Goal: Task Accomplishment & Management: Manage account settings

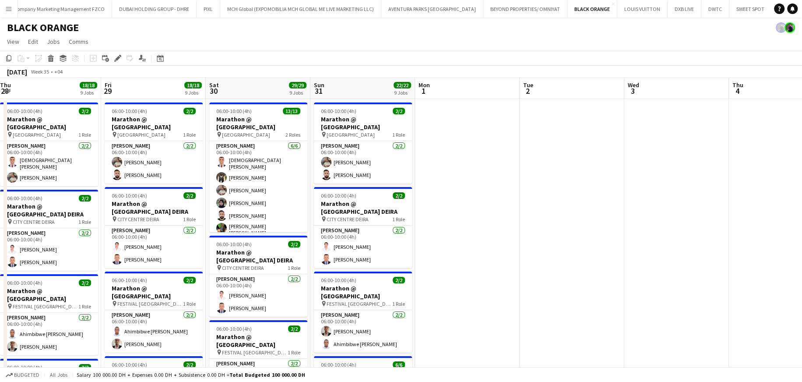
drag, startPoint x: 540, startPoint y: 134, endPoint x: 535, endPoint y: 130, distance: 6.0
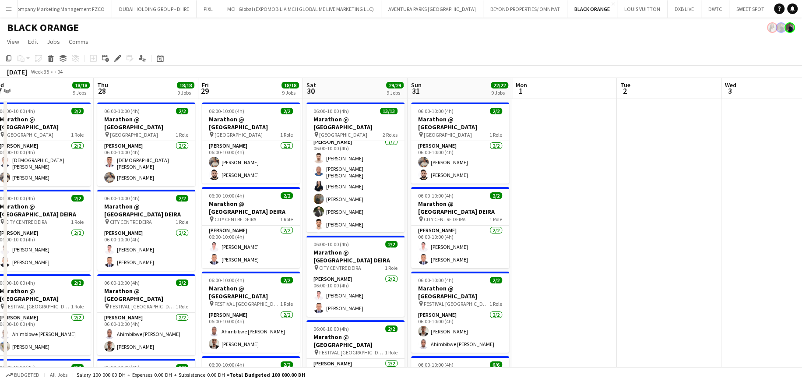
scroll to position [0, 216]
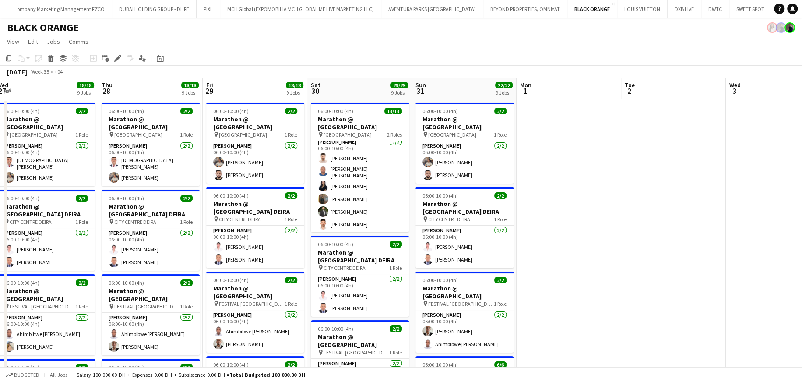
drag, startPoint x: 189, startPoint y: 90, endPoint x: 179, endPoint y: 89, distance: 9.2
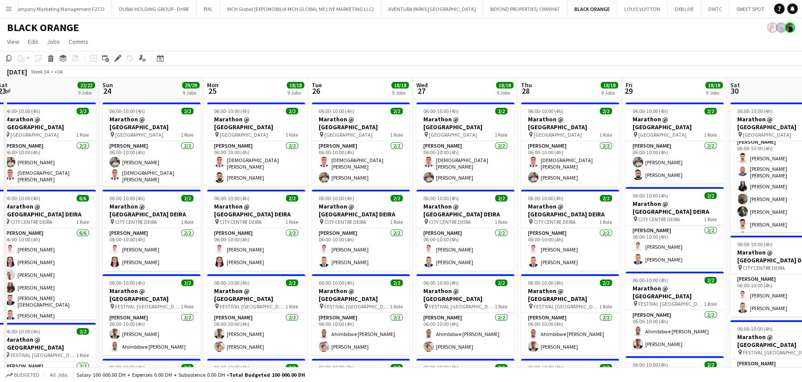
scroll to position [0, 212]
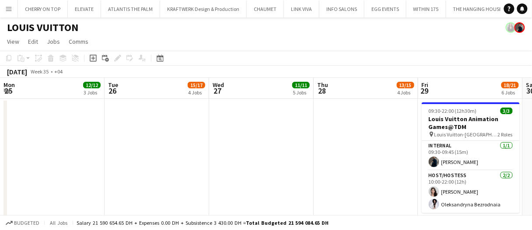
scroll to position [0, 347]
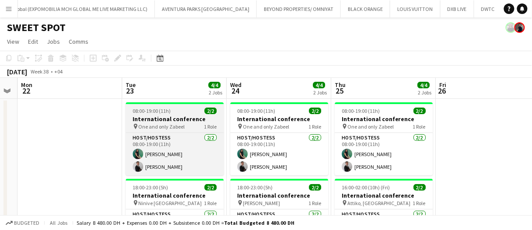
click at [170, 123] on span "One and only Zabeel" at bounding box center [161, 126] width 46 height 7
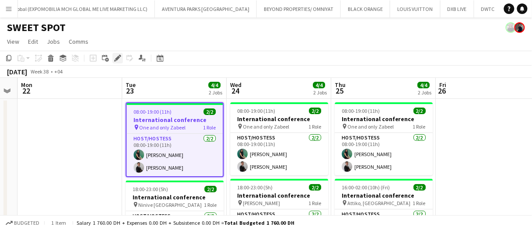
click at [116, 56] on icon "Edit" at bounding box center [117, 58] width 7 height 7
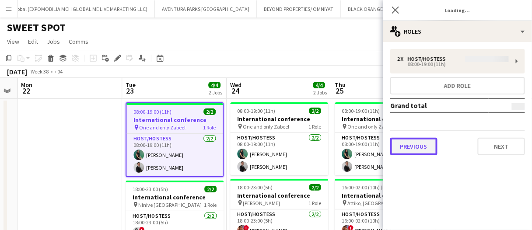
click at [417, 144] on button "Previous" at bounding box center [413, 147] width 47 height 18
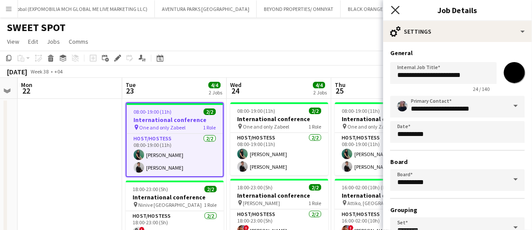
click at [397, 10] on icon "Close pop-in" at bounding box center [395, 10] width 8 height 8
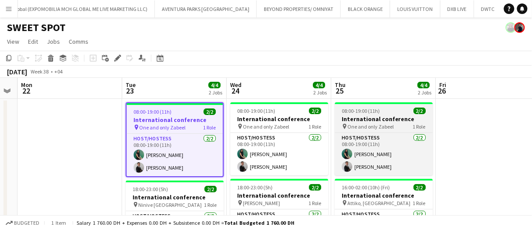
click at [405, 110] on div "08:00-19:00 (11h) 2/2" at bounding box center [384, 111] width 98 height 7
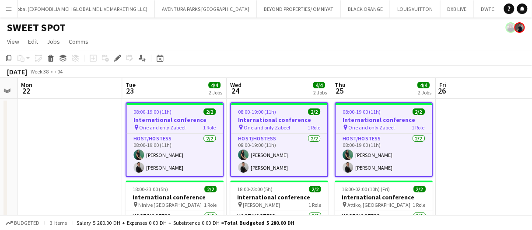
click at [202, 91] on app-board-header-date "Tue 23 4/4 2 Jobs" at bounding box center [174, 88] width 105 height 21
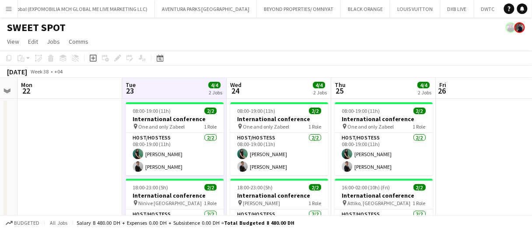
click at [202, 91] on app-board-header-date "Tue 23 4/4 2 Jobs" at bounding box center [174, 88] width 105 height 21
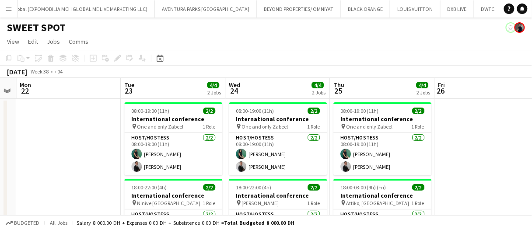
drag, startPoint x: 445, startPoint y: 116, endPoint x: 452, endPoint y: 112, distance: 7.9
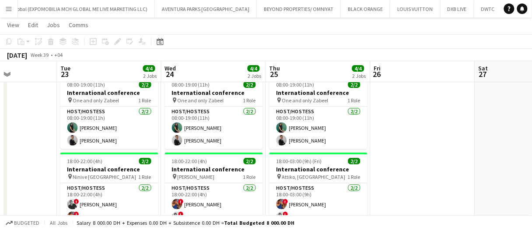
scroll to position [44, 0]
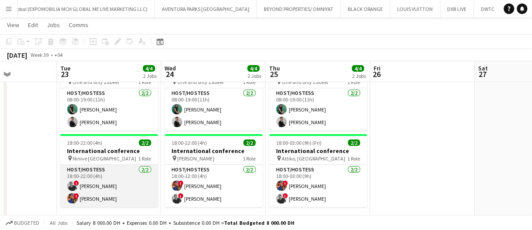
click at [96, 182] on app-card-role "Host/Hostess 2/2 18:00-22:00 (4h) ! aly fayed ! Salima Sad" at bounding box center [109, 186] width 98 height 42
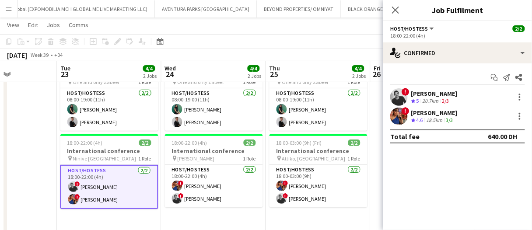
click at [429, 98] on div "20.7km" at bounding box center [431, 101] width 20 height 7
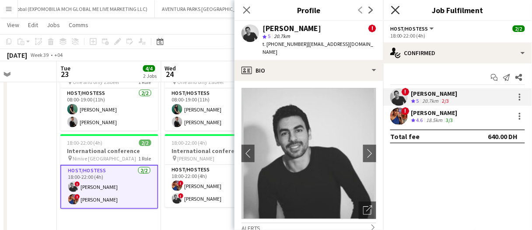
click at [392, 11] on icon "Close pop-in" at bounding box center [395, 10] width 8 height 8
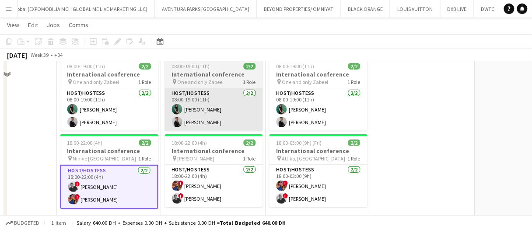
scroll to position [0, 0]
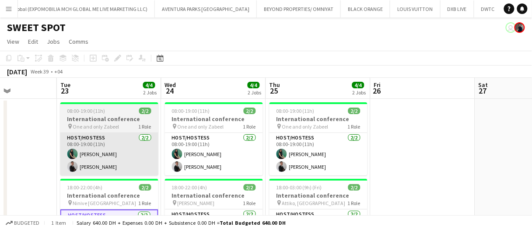
click at [121, 154] on app-card-role "Host/Hostess 2/2 08:00-19:00 (11h) Zineb Seghier Guilherme Weber" at bounding box center [109, 154] width 98 height 42
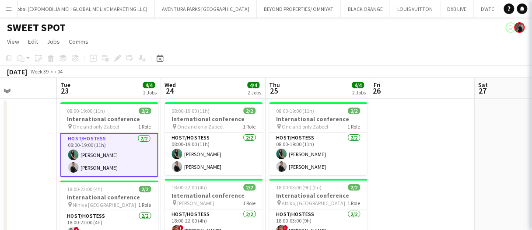
scroll to position [0, 258]
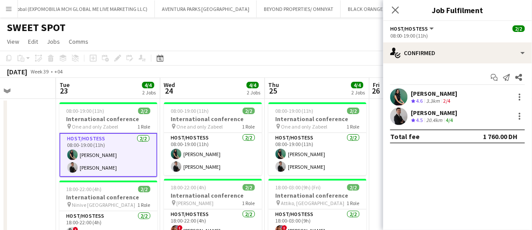
click at [308, 74] on div "September 2025 Week 39 • +04" at bounding box center [266, 72] width 532 height 12
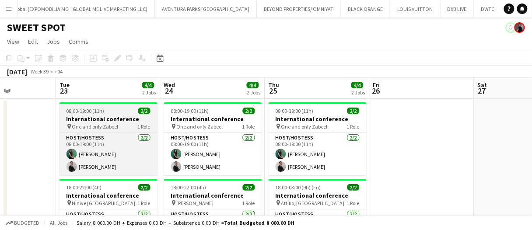
click at [116, 116] on h3 "International conference" at bounding box center [109, 119] width 98 height 8
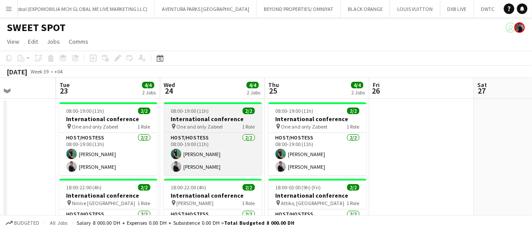
scroll to position [0, 259]
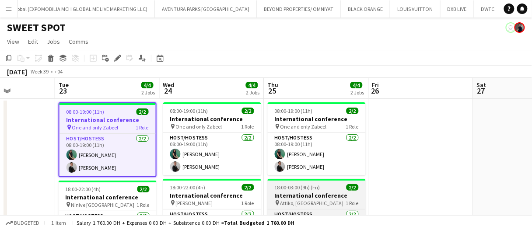
click at [303, 189] on span "18:00-03:00 (9h) (Fri)" at bounding box center [298, 187] width 46 height 7
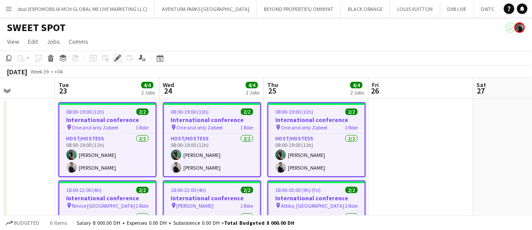
click at [116, 61] on icon "Edit" at bounding box center [117, 58] width 7 height 7
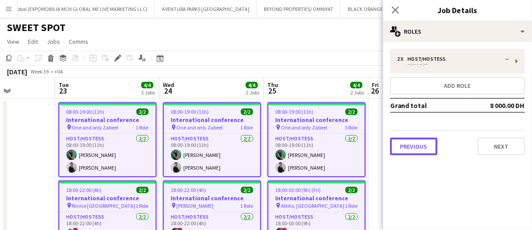
click at [417, 148] on button "Previous" at bounding box center [413, 147] width 47 height 18
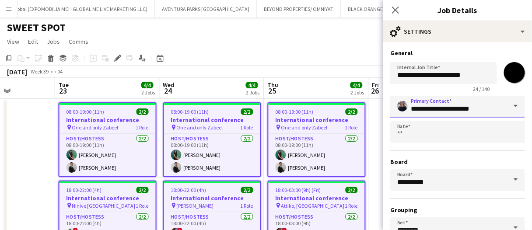
drag, startPoint x: 486, startPoint y: 109, endPoint x: 234, endPoint y: 105, distance: 252.0
click at [235, 106] on body "Menu Boards Boards Boards All jobs Status Workforce Workforce My Workforce Recr…" at bounding box center [266, 150] width 532 height 301
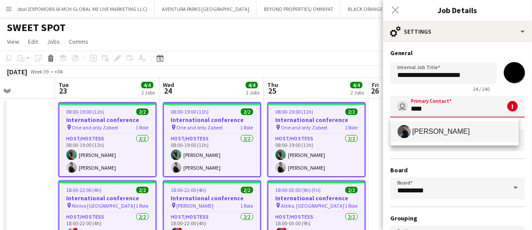
click at [427, 132] on span "Mohamed Arafa" at bounding box center [442, 131] width 58 height 8
type input "**********"
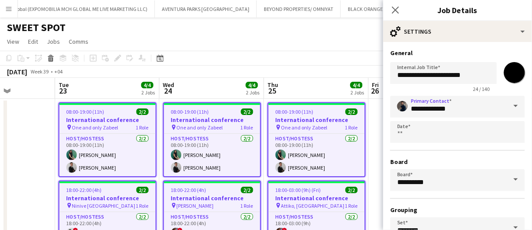
click at [504, 73] on input "*******" at bounding box center [515, 73] width 32 height 32
type input "*******"
click at [333, 57] on app-toolbar "Copy Paste Paste Ctrl+V Paste with crew Ctrl+Shift+V Paste linked Job Delete Gr…" at bounding box center [266, 58] width 532 height 15
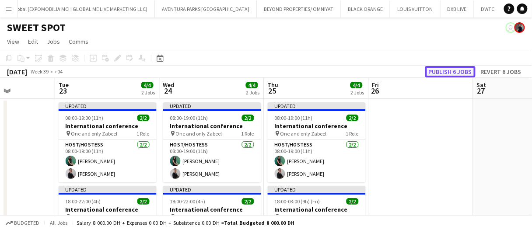
click at [444, 72] on button "Publish 6 jobs" at bounding box center [450, 71] width 50 height 11
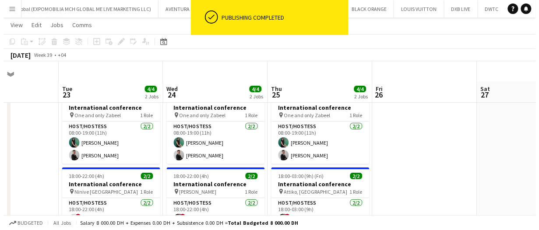
scroll to position [0, 0]
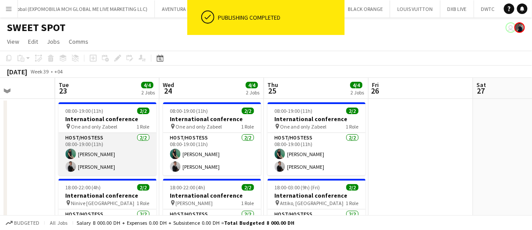
click at [81, 157] on app-card-role "Host/Hostess 2/2 08:00-19:00 (11h) Zineb Seghier Guilherme Weber" at bounding box center [108, 154] width 98 height 42
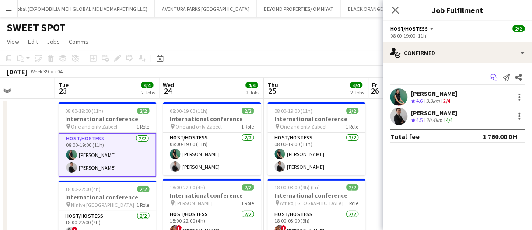
click at [495, 77] on icon at bounding box center [496, 79] width 4 height 4
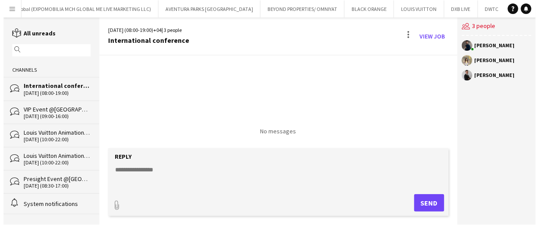
scroll to position [0, 743]
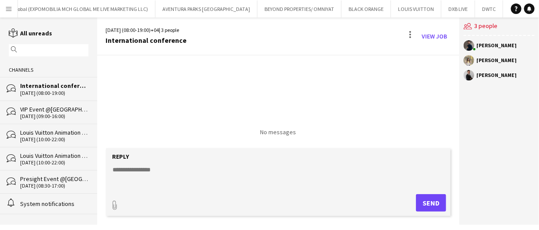
click at [177, 169] on textarea at bounding box center [280, 176] width 336 height 23
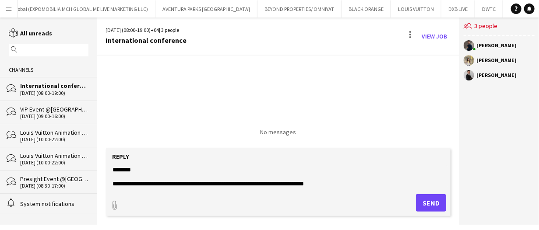
type textarea "**********"
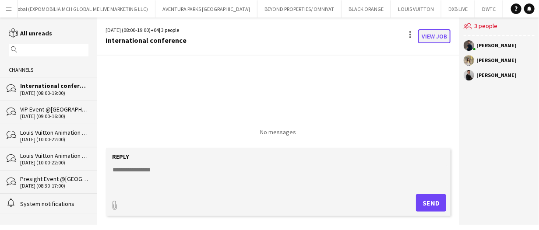
click at [437, 36] on link "View Job" at bounding box center [434, 36] width 32 height 14
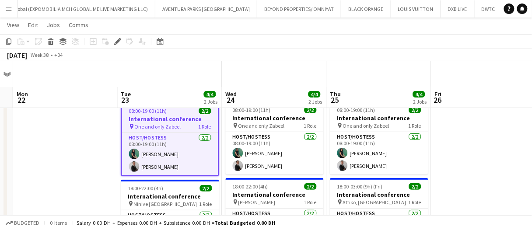
scroll to position [44, 0]
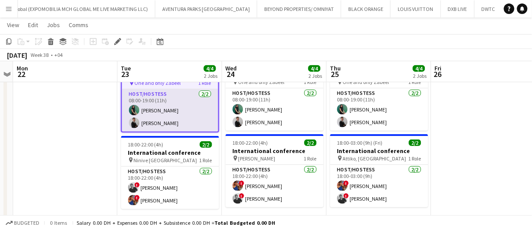
click at [166, 112] on app-card-role "Host/Hostess 2/2 08:00-19:00 (11h) Zineb Seghier Guilherme Weber" at bounding box center [170, 110] width 96 height 42
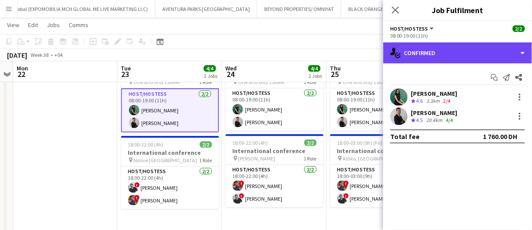
drag, startPoint x: 452, startPoint y: 52, endPoint x: 490, endPoint y: 119, distance: 77.8
click at [452, 52] on div "single-neutral-actions-check-2 Confirmed" at bounding box center [457, 52] width 149 height 21
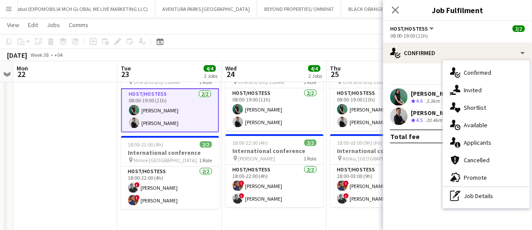
drag, startPoint x: 508, startPoint y: 195, endPoint x: 465, endPoint y: 132, distance: 76.6
click at [508, 195] on div "pen-write Job Details" at bounding box center [486, 196] width 87 height 18
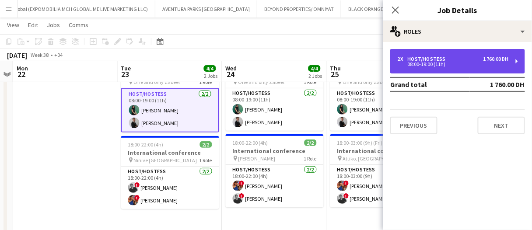
click at [444, 58] on div "Host/Hostess" at bounding box center [429, 59] width 42 height 6
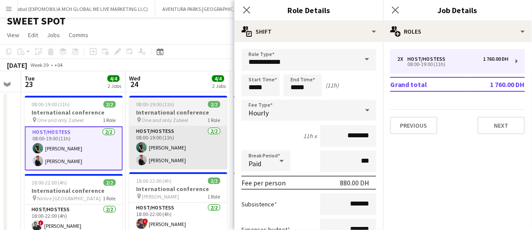
scroll to position [0, 0]
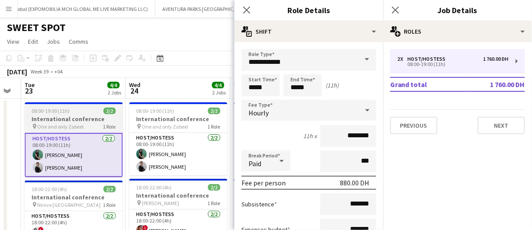
click at [84, 119] on h3 "International conference" at bounding box center [74, 119] width 98 height 8
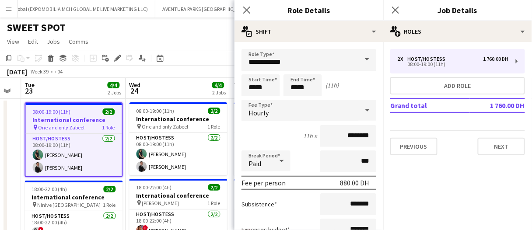
drag, startPoint x: 86, startPoint y: 93, endPoint x: 114, endPoint y: 97, distance: 27.8
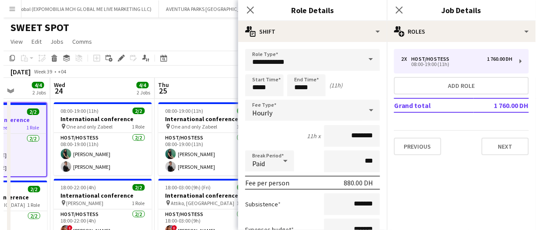
scroll to position [0, 274]
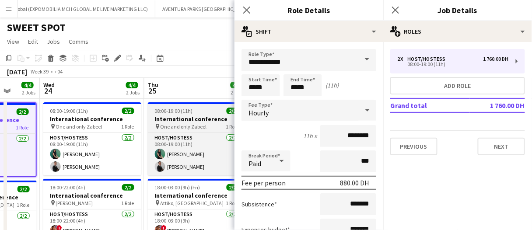
click at [169, 116] on h3 "International conference" at bounding box center [197, 119] width 98 height 8
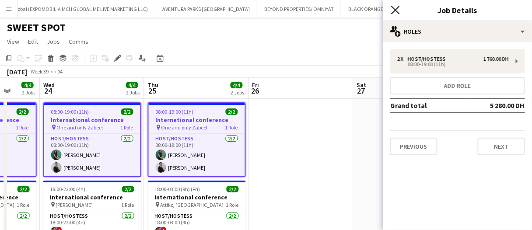
click at [398, 12] on icon at bounding box center [395, 10] width 8 height 8
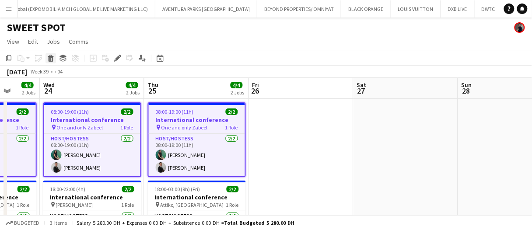
click at [52, 58] on icon at bounding box center [51, 59] width 5 height 4
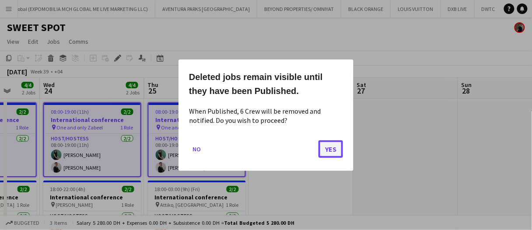
click at [336, 151] on button "Yes" at bounding box center [331, 149] width 25 height 18
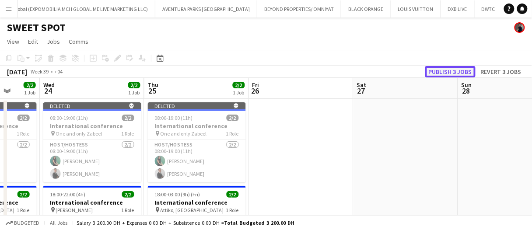
click at [445, 71] on button "Publish 3 jobs" at bounding box center [450, 71] width 50 height 11
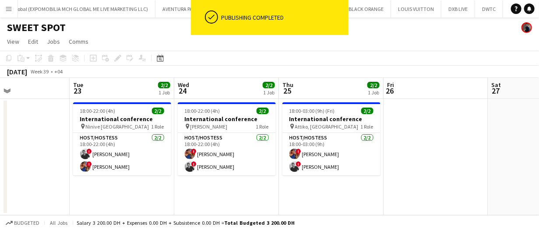
scroll to position [0, 241]
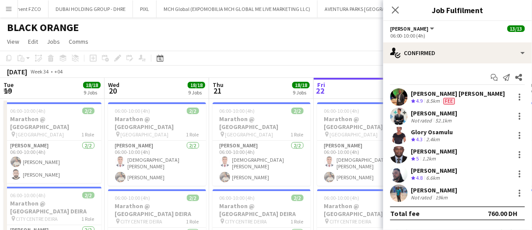
scroll to position [0, 241]
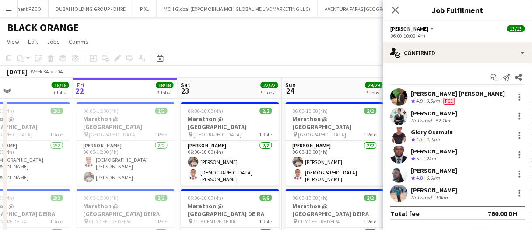
click at [315, 88] on app-board-header-date "Sun 24 29/29 9 Jobs" at bounding box center [334, 88] width 105 height 21
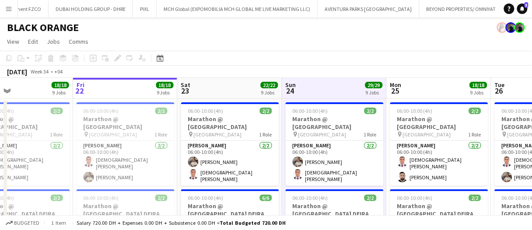
scroll to position [0, 0]
click at [321, 84] on app-board-header-date "Sun 24 29/29 9 Jobs" at bounding box center [334, 88] width 105 height 21
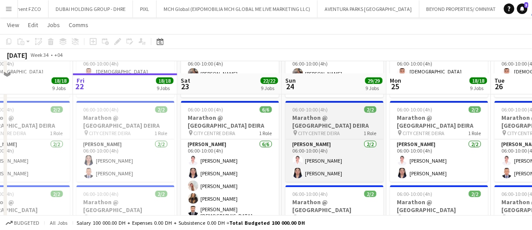
scroll to position [131, 0]
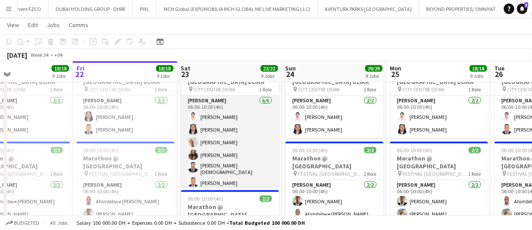
click at [238, 130] on app-card-role "Usher 6/6 06:00-10:00 (4h) Cherry Ann Timichan Angela Dianne Pajarillo Camille …" at bounding box center [230, 144] width 98 height 96
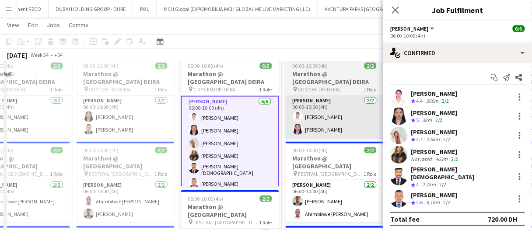
scroll to position [88, 0]
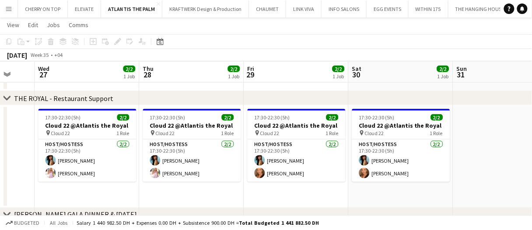
scroll to position [0, 384]
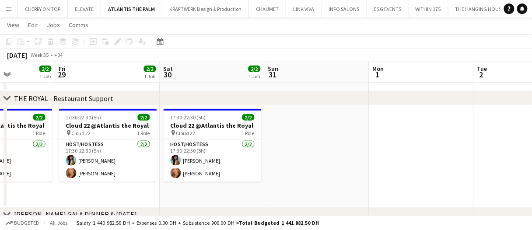
drag, startPoint x: 310, startPoint y: 83, endPoint x: 258, endPoint y: 83, distance: 52.1
click at [258, 83] on div "Mon 25 Tue 26 Wed 27 2/2 1 Job Thu 28 2/2 1 Job Fri 29 2/2 1 Job Sat 30 2/2 1 J…" at bounding box center [212, 44] width 1150 height 408
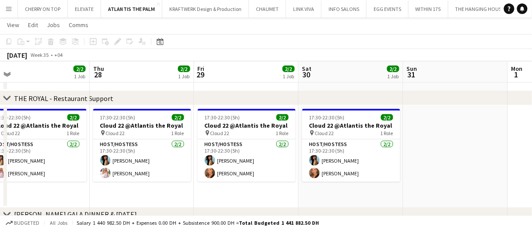
click at [236, 85] on app-date-cell at bounding box center [246, 78] width 105 height 26
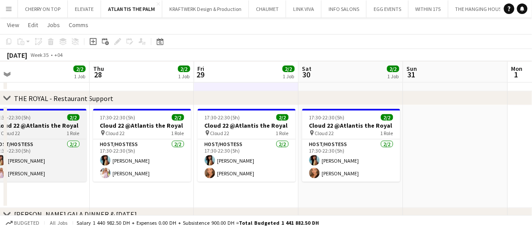
drag, startPoint x: 242, startPoint y: 86, endPoint x: 35, endPoint y: 124, distance: 210.8
click at [35, 124] on h3 "Cloud 22 @Atlantis the Royal" at bounding box center [38, 126] width 98 height 8
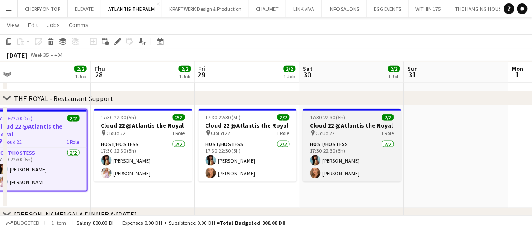
click at [347, 123] on h3 "Cloud 22 @Atlantis the Royal" at bounding box center [352, 126] width 98 height 8
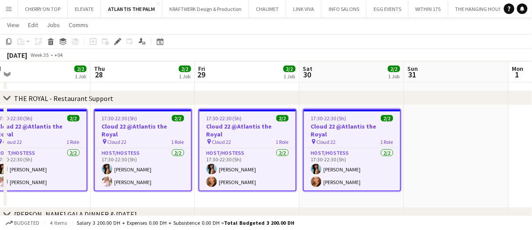
drag, startPoint x: 297, startPoint y: 86, endPoint x: 303, endPoint y: 84, distance: 6.3
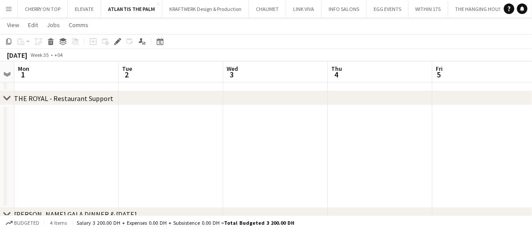
scroll to position [0, 302]
click at [256, 158] on app-date-cell at bounding box center [273, 156] width 105 height 103
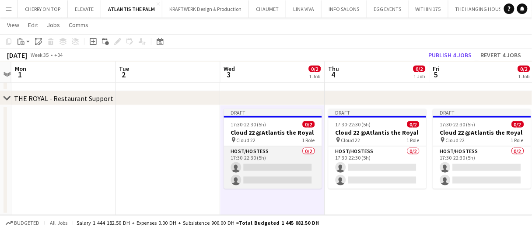
drag, startPoint x: 269, startPoint y: 163, endPoint x: 278, endPoint y: 167, distance: 10.2
click at [269, 163] on app-card-role "Host/Hostess 0/2 17:30-22:30 (5h) single-neutral-actions single-neutral-actions" at bounding box center [273, 168] width 98 height 42
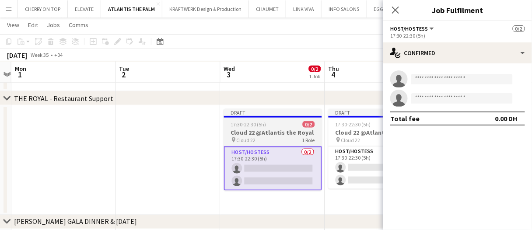
click at [338, 165] on app-card-role "Host/Hostess 0/2 17:30-22:30 (5h) single-neutral-actions single-neutral-actions" at bounding box center [378, 168] width 98 height 42
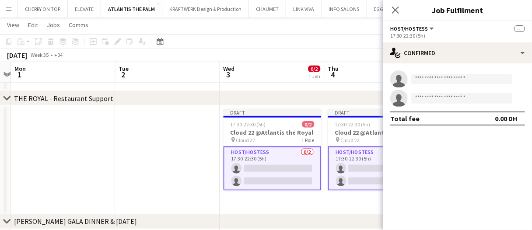
drag, startPoint x: 281, startPoint y: 97, endPoint x: 309, endPoint y: 95, distance: 28.1
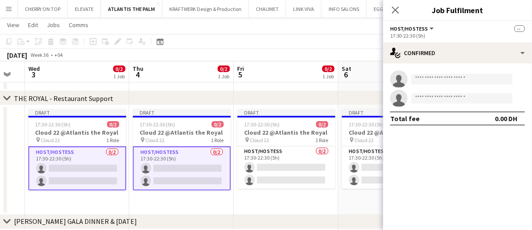
drag, startPoint x: 348, startPoint y: 83, endPoint x: 305, endPoint y: 86, distance: 43.0
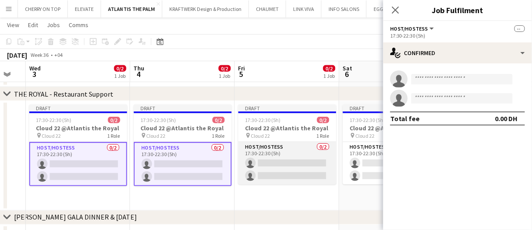
click at [298, 158] on app-card-role "Host/Hostess 0/2 17:30-22:30 (5h) single-neutral-actions single-neutral-actions" at bounding box center [287, 163] width 98 height 42
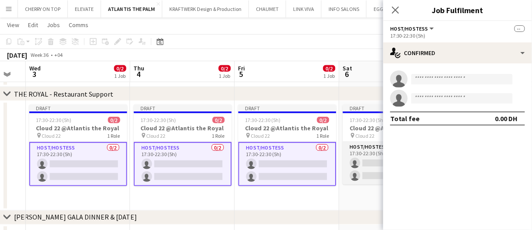
click at [359, 166] on app-card-role "Host/Hostess 0/2 17:30-22:30 (5h) single-neutral-actions single-neutral-actions" at bounding box center [392, 163] width 98 height 42
click at [444, 41] on app-options-switcher "Host/Hostess All roles Host/Hostess -- 17:30-22:30 (5h)" at bounding box center [457, 31] width 149 height 21
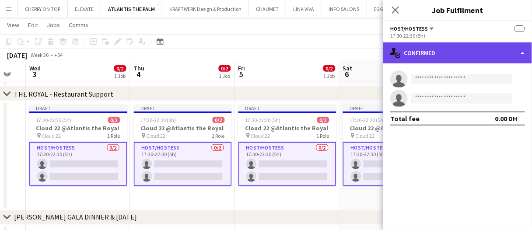
click at [441, 49] on div "single-neutral-actions-check-2 Confirmed" at bounding box center [457, 52] width 149 height 21
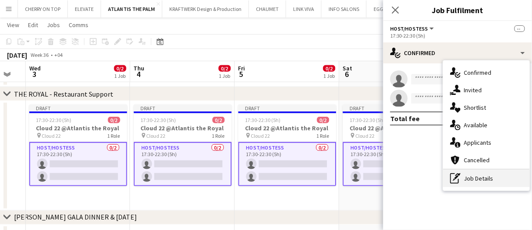
drag, startPoint x: 465, startPoint y: 176, endPoint x: 465, endPoint y: 171, distance: 4.8
click at [465, 176] on div "pen-write Job Details" at bounding box center [486, 179] width 87 height 18
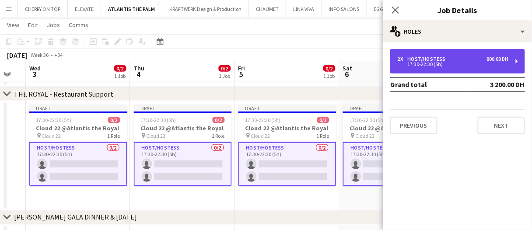
click at [455, 55] on div "2 x Host/Hostess 800.00 DH 17:30-22:30 (5h)" at bounding box center [457, 61] width 135 height 25
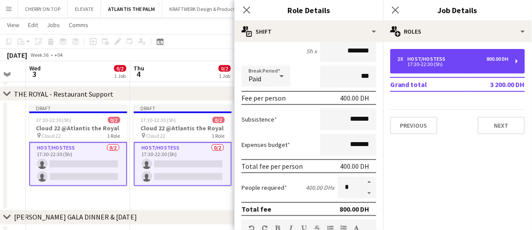
scroll to position [88, 0]
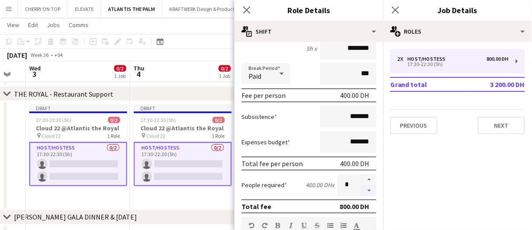
click at [364, 193] on button "button" at bounding box center [369, 191] width 14 height 11
type input "*"
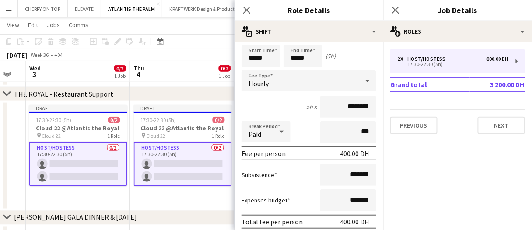
scroll to position [0, 0]
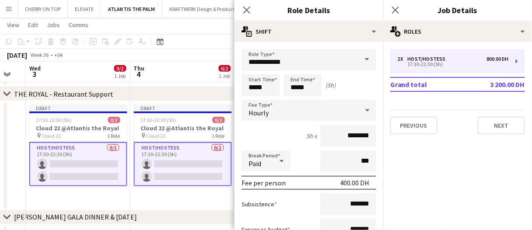
click at [145, 196] on app-date-cell "Draft 17:30-22:30 (5h) 0/2 Cloud 22 @Atlantis the Royal pin Cloud 22 1 Role Hos…" at bounding box center [182, 156] width 105 height 110
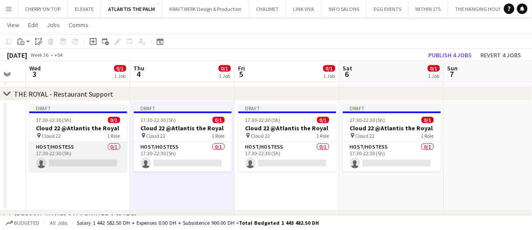
click at [114, 172] on app-card-role "Host/Hostess 0/1 17:30-22:30 (5h) single-neutral-actions" at bounding box center [78, 157] width 98 height 30
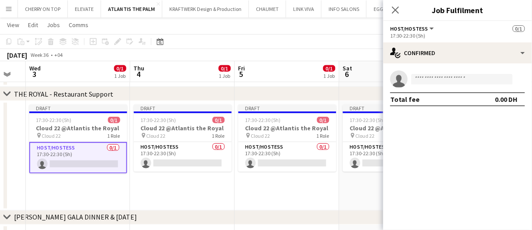
click at [247, 203] on app-date-cell "Draft 17:30-22:30 (5h) 0/1 Cloud 22 @Atlantis the Royal pin Cloud 22 1 Role Hos…" at bounding box center [287, 156] width 105 height 110
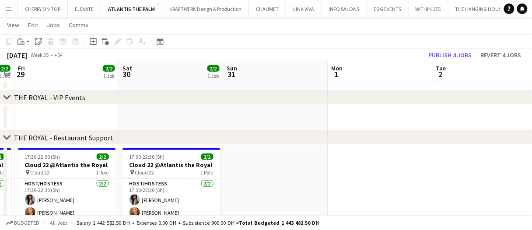
scroll to position [0, 261]
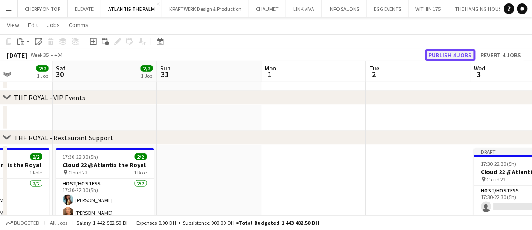
click at [441, 56] on button "Publish 4 jobs" at bounding box center [450, 54] width 50 height 11
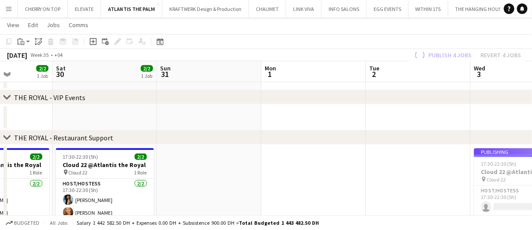
drag, startPoint x: 429, startPoint y: 120, endPoint x: 384, endPoint y: 116, distance: 45.2
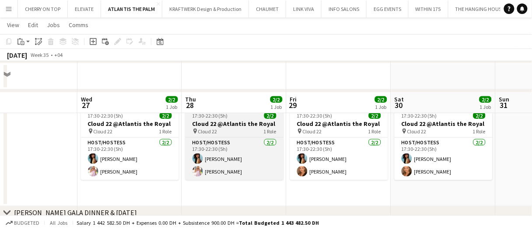
scroll to position [182, 0]
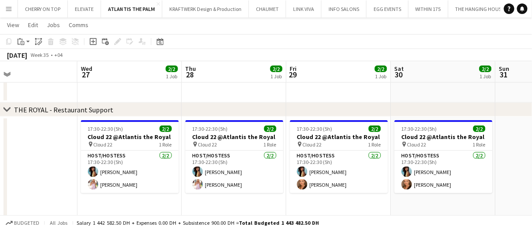
drag, startPoint x: 265, startPoint y: 91, endPoint x: 222, endPoint y: 100, distance: 44.2
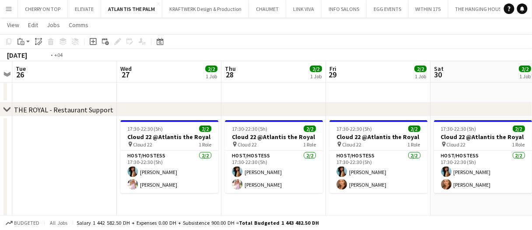
scroll to position [0, 241]
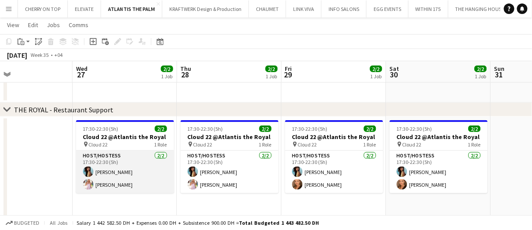
click at [137, 173] on app-card-role "Host/Hostess 2/2 17:30-22:30 (5h) Akmaral Satzhanova Maryna Tsypar" at bounding box center [125, 172] width 98 height 42
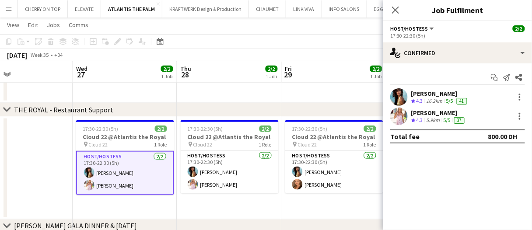
click at [441, 120] on div "5.9km" at bounding box center [433, 120] width 17 height 7
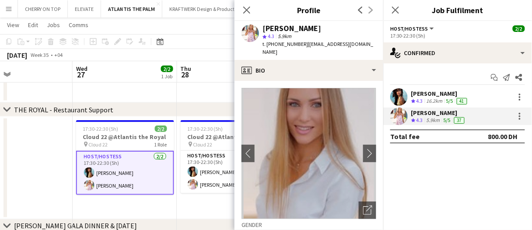
drag, startPoint x: 306, startPoint y: 45, endPoint x: 284, endPoint y: 48, distance: 23.0
click at [284, 48] on div "Maryna Tsypar star 4.3 5.9km t. +00971522730560 | twinsculture@gmail.com" at bounding box center [309, 40] width 149 height 39
copy span "522730560"
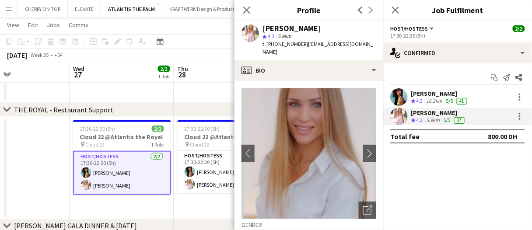
scroll to position [0, 252]
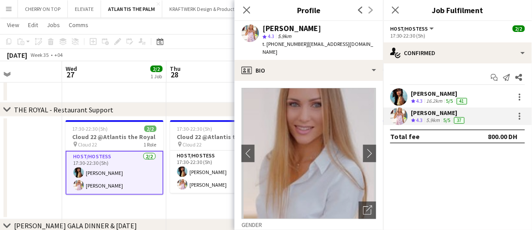
drag, startPoint x: 122, startPoint y: 90, endPoint x: 159, endPoint y: 87, distance: 37.8
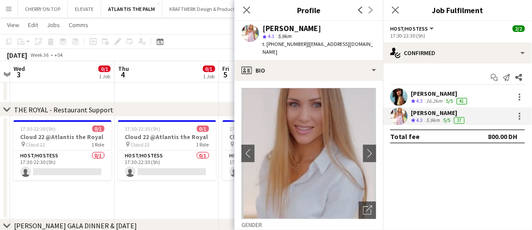
scroll to position [0, 176]
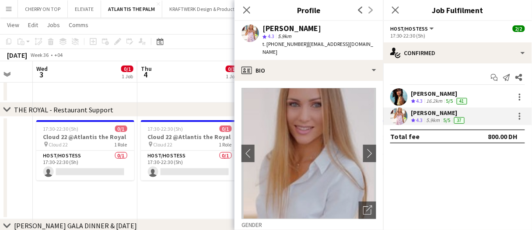
click at [125, 187] on app-date-cell "17:30-22:30 (5h) 0/1 Cloud 22 @Atlantis the Royal pin Cloud 22 1 Role Host/Host…" at bounding box center [85, 168] width 105 height 103
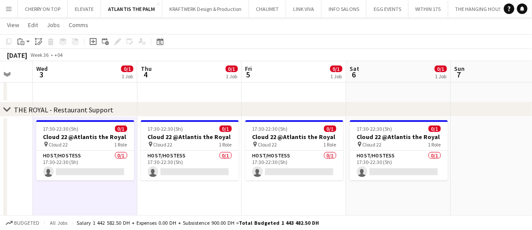
drag, startPoint x: 227, startPoint y: 190, endPoint x: 204, endPoint y: 195, distance: 23.3
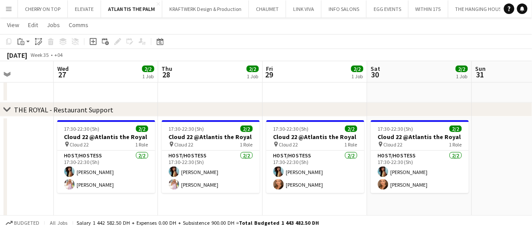
scroll to position [0, 247]
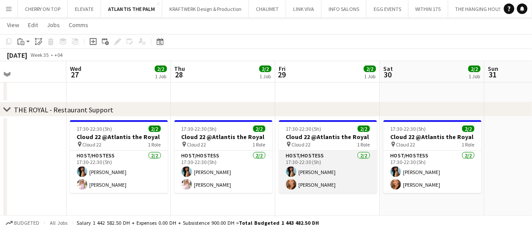
click at [308, 185] on app-card-role "Host/Hostess 2/2 17:30-22:30 (5h) Akmaral Satzhanova Maryna Demchenko" at bounding box center [328, 172] width 98 height 42
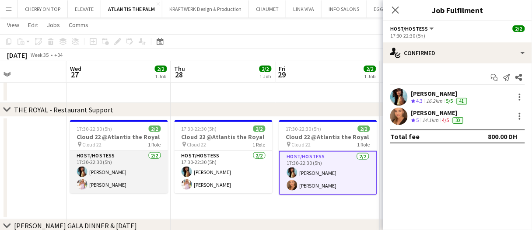
click at [151, 158] on app-card-role "Host/Hostess 2/2 17:30-22:30 (5h) Akmaral Satzhanova Maryna Tsypar" at bounding box center [119, 172] width 98 height 42
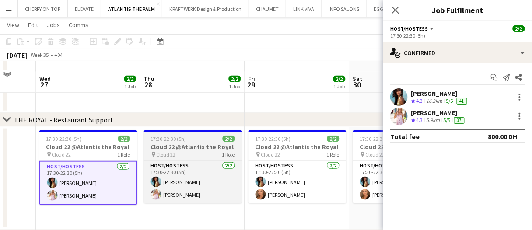
scroll to position [182, 0]
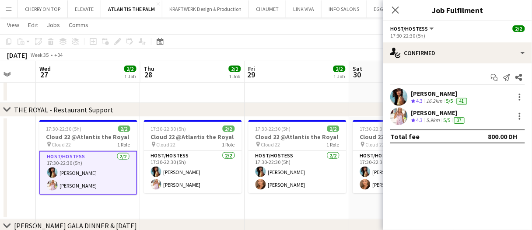
drag, startPoint x: 233, startPoint y: 98, endPoint x: 271, endPoint y: 93, distance: 38.8
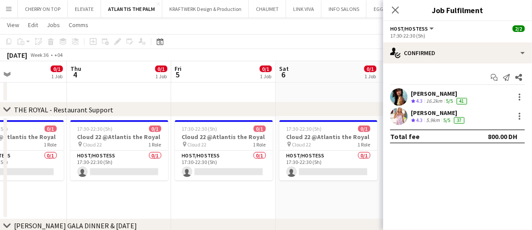
scroll to position [0, 287]
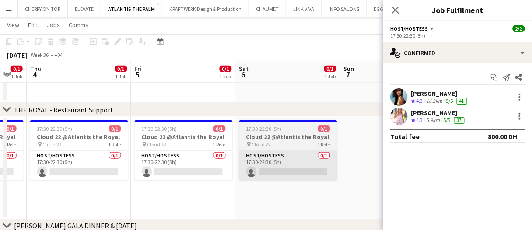
drag, startPoint x: 213, startPoint y: 156, endPoint x: 248, endPoint y: 154, distance: 35.5
click at [213, 156] on app-card-role "Host/Hostess 0/1 17:30-22:30 (5h) single-neutral-actions" at bounding box center [184, 166] width 98 height 30
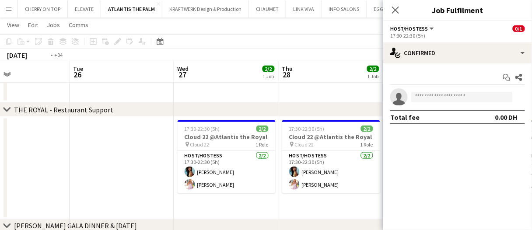
scroll to position [0, 187]
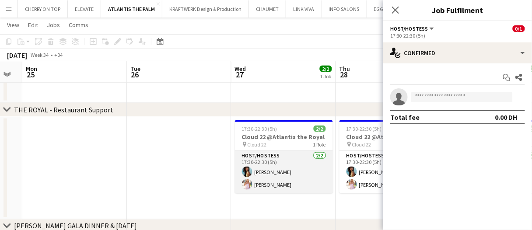
click at [249, 165] on app-card-role "Host/Hostess 2/2 17:30-22:30 (5h) Akmaral Satzhanova Maryna Tsypar" at bounding box center [284, 172] width 98 height 42
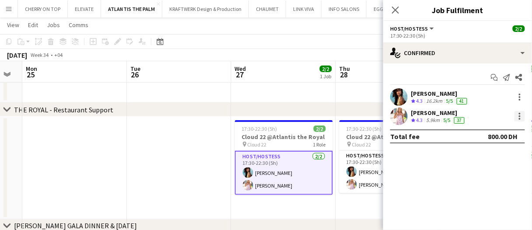
click at [522, 117] on div at bounding box center [520, 116] width 11 height 11
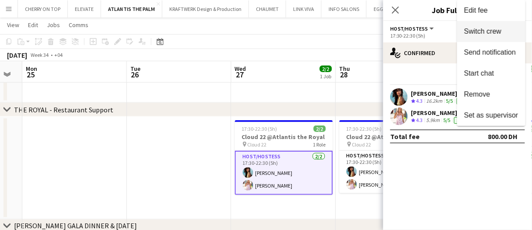
click at [489, 31] on span "Switch crew" at bounding box center [482, 31] width 37 height 7
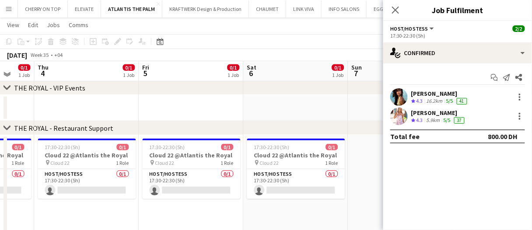
scroll to position [0, 238]
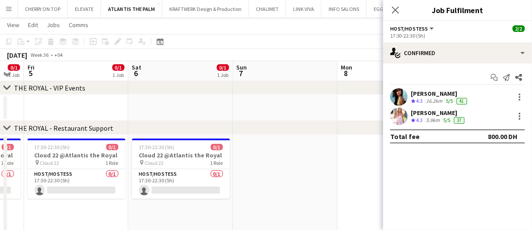
click at [287, 196] on app-calendar-viewport "Tue 2 Wed 3 0/1 1 Job Thu 4 0/1 1 Job Fri 5 0/1 1 Job Sat 6 0/1 1 Job Sun 7 Mon…" at bounding box center [266, 74] width 532 height 408
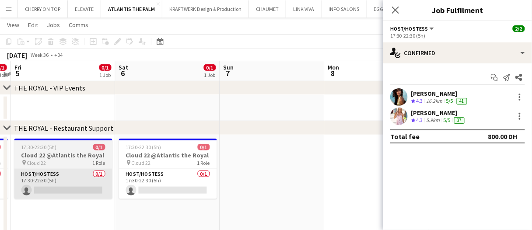
click at [98, 184] on app-card-role "Host/Hostess 0/1 17:30-22:30 (5h) single-neutral-actions" at bounding box center [63, 184] width 98 height 30
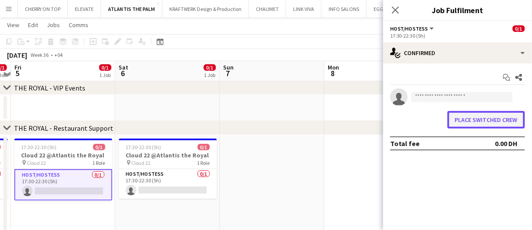
click at [472, 116] on button "Place switched crew" at bounding box center [486, 120] width 77 height 18
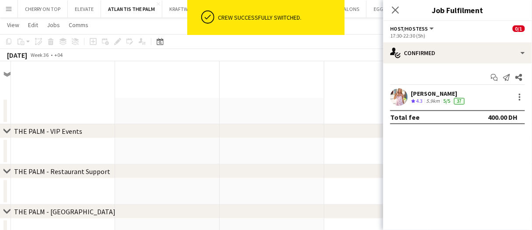
scroll to position [182, 0]
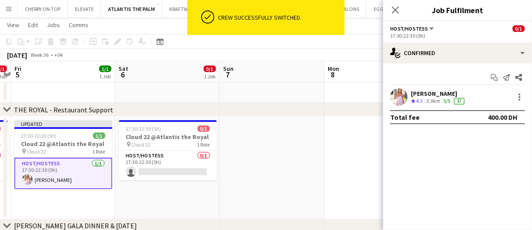
click at [297, 156] on app-date-cell at bounding box center [272, 168] width 105 height 103
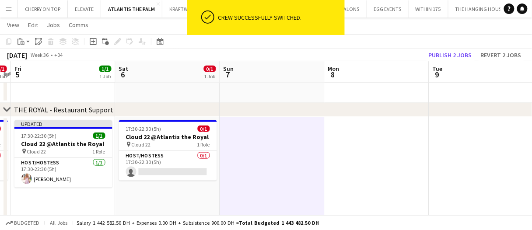
drag, startPoint x: 462, startPoint y: 143, endPoint x: 411, endPoint y: 146, distance: 50.8
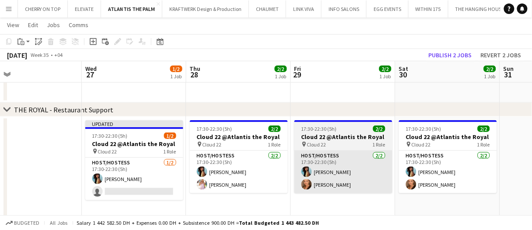
scroll to position [0, 210]
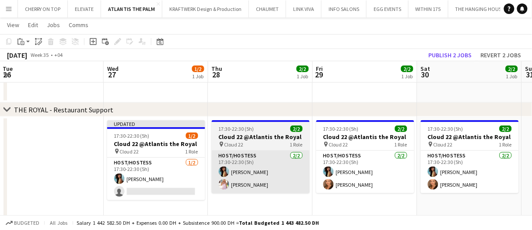
click at [301, 181] on app-card-role "Host/Hostess 2/2 17:30-22:30 (5h) Akmaral Satzhanova Maryna Tsypar" at bounding box center [261, 172] width 98 height 42
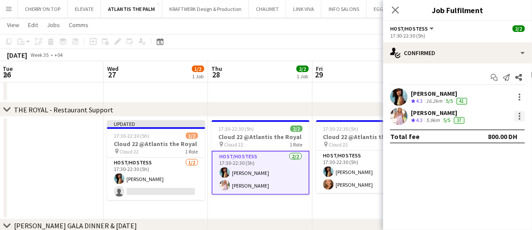
click at [517, 118] on div at bounding box center [520, 116] width 11 height 11
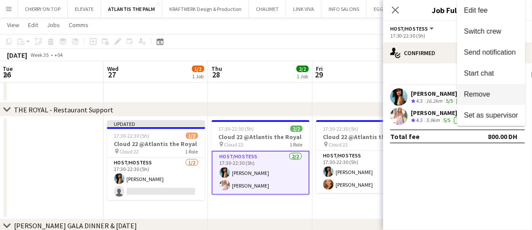
click at [489, 91] on span "Remove" at bounding box center [477, 94] width 26 height 7
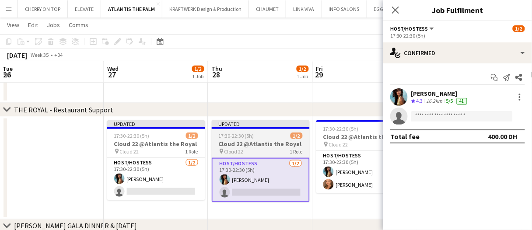
click at [282, 142] on h3 "Cloud 22 @Atlantis the Royal" at bounding box center [261, 144] width 98 height 8
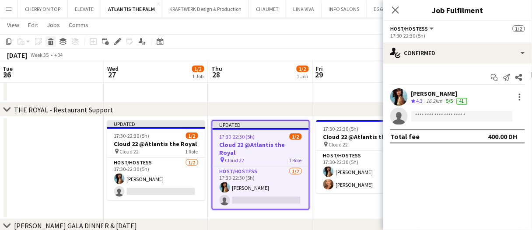
click at [49, 40] on icon "Delete" at bounding box center [50, 41] width 7 height 7
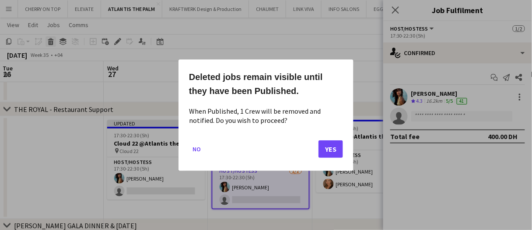
scroll to position [0, 0]
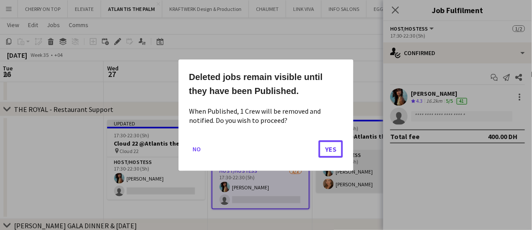
drag, startPoint x: 338, startPoint y: 148, endPoint x: 335, endPoint y: 151, distance: 4.9
click at [338, 148] on button "Yes" at bounding box center [331, 149] width 25 height 18
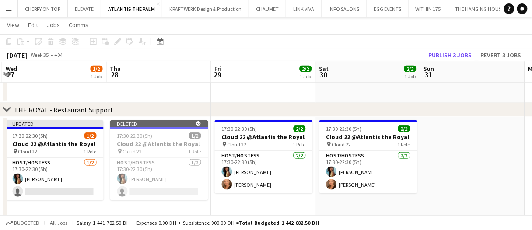
scroll to position [0, 322]
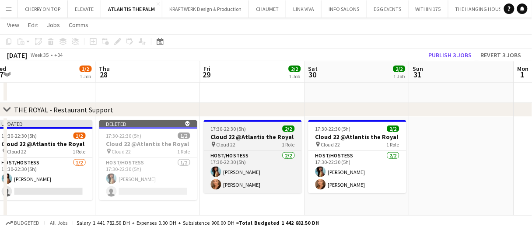
click at [241, 138] on h3 "Cloud 22 @Atlantis the Royal" at bounding box center [253, 137] width 98 height 8
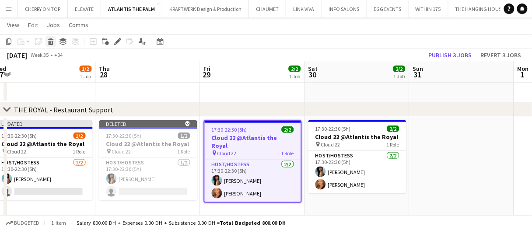
click at [51, 42] on icon "Delete" at bounding box center [50, 41] width 7 height 7
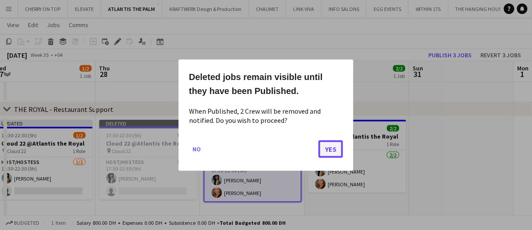
click at [340, 151] on button "Yes" at bounding box center [331, 149] width 25 height 18
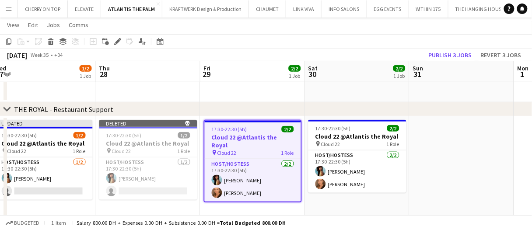
scroll to position [182, 0]
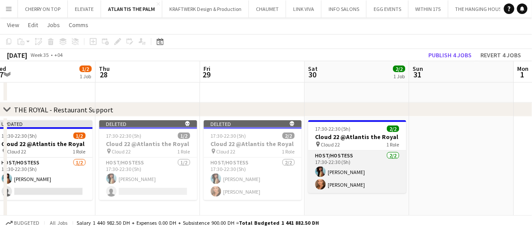
click at [346, 165] on app-card-role "Host/Hostess 2/2 17:30-22:30 (5h) Akmaral Satzhanova Maryna Demchenko" at bounding box center [357, 172] width 98 height 42
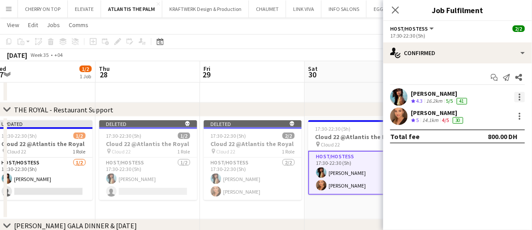
click at [520, 96] on div at bounding box center [520, 97] width 2 height 2
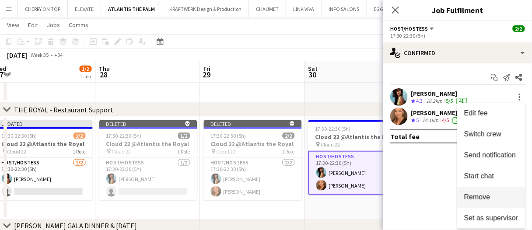
click at [492, 195] on span "Remove" at bounding box center [491, 197] width 54 height 8
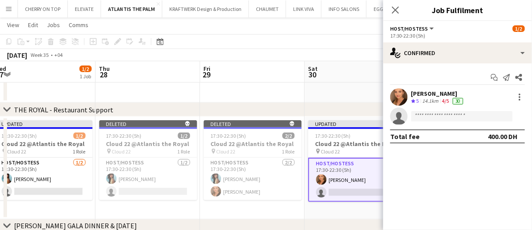
click at [345, 92] on app-date-cell at bounding box center [357, 90] width 105 height 26
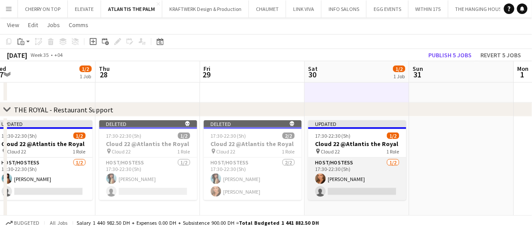
click at [368, 170] on app-card-role "Host/Hostess 1/2 17:30-22:30 (5h) Maryna Demchenko single-neutral-actions" at bounding box center [357, 179] width 98 height 42
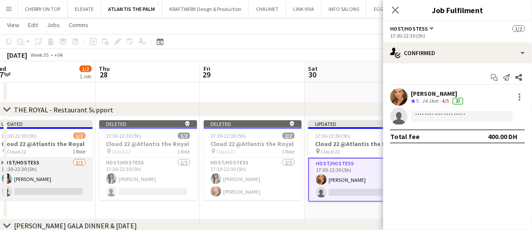
drag, startPoint x: 58, startPoint y: 179, endPoint x: 81, endPoint y: 174, distance: 23.3
click at [58, 179] on app-card-role "Host/Hostess 1/2 17:30-22:30 (5h) Akmaral Satzhanova single-neutral-actions" at bounding box center [44, 179] width 98 height 42
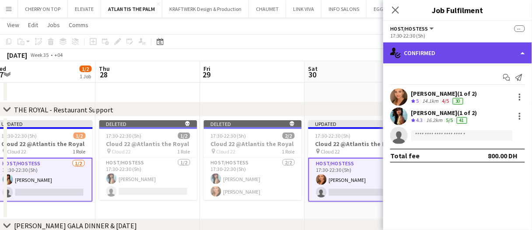
click at [484, 50] on div "single-neutral-actions-check-2 Confirmed" at bounding box center [457, 52] width 149 height 21
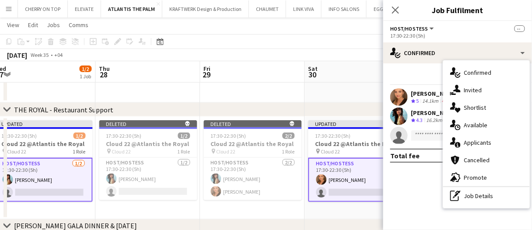
drag, startPoint x: 489, startPoint y: 196, endPoint x: 487, endPoint y: 189, distance: 7.5
click at [489, 195] on div "pen-write Job Details" at bounding box center [486, 196] width 87 height 18
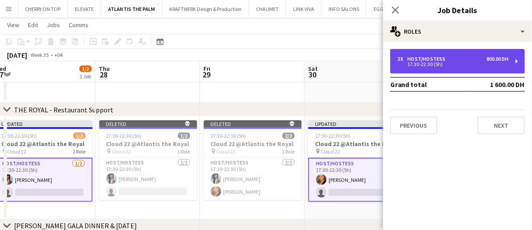
click at [462, 60] on div "2 x Host/Hostess 800.00 DH" at bounding box center [453, 59] width 112 height 6
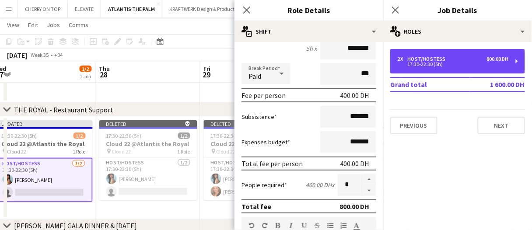
scroll to position [131, 0]
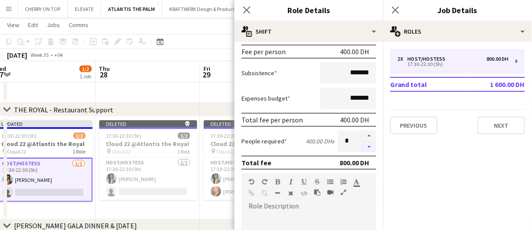
click at [363, 146] on button "button" at bounding box center [369, 147] width 14 height 11
type input "*"
drag, startPoint x: 204, startPoint y: 95, endPoint x: 201, endPoint y: 87, distance: 8.3
click at [204, 93] on app-date-cell at bounding box center [252, 90] width 105 height 26
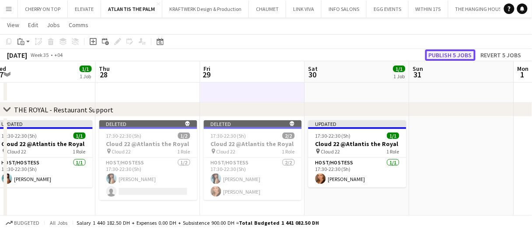
click at [459, 56] on button "Publish 5 jobs" at bounding box center [450, 54] width 50 height 11
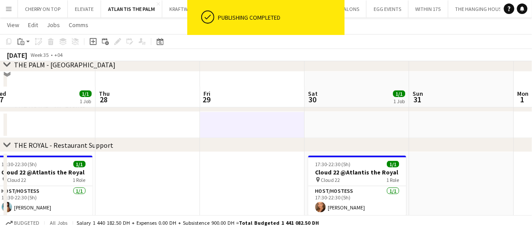
scroll to position [175, 0]
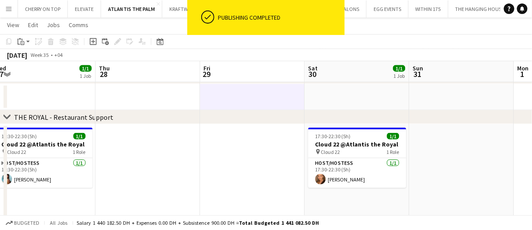
drag, startPoint x: 458, startPoint y: 134, endPoint x: 436, endPoint y: 138, distance: 22.2
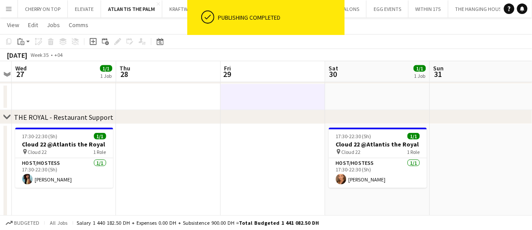
drag, startPoint x: 476, startPoint y: 144, endPoint x: 466, endPoint y: 144, distance: 10.1
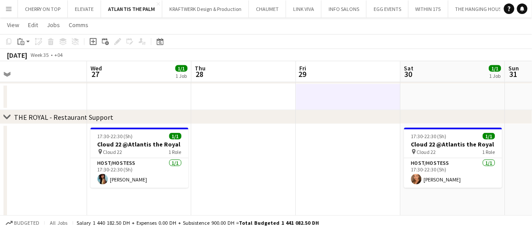
drag, startPoint x: 220, startPoint y: 97, endPoint x: 232, endPoint y: 92, distance: 13.2
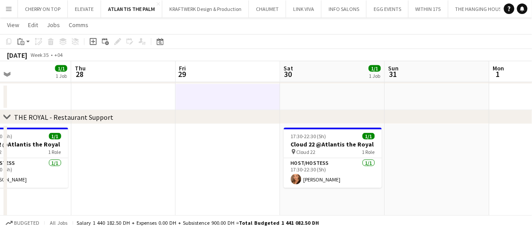
scroll to position [0, 247]
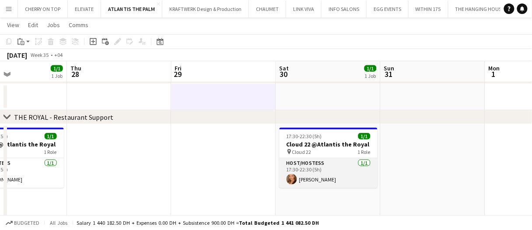
click at [312, 166] on app-card-role "Host/Hostess 1/1 17:30-22:30 (5h) Maryna Demchenko" at bounding box center [329, 173] width 98 height 30
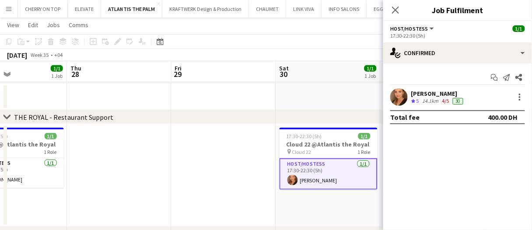
click at [431, 105] on app-confirmed-crew "Maryna Demchenko Crew rating 5 14.1km 4/5 30 Total fee 400.00 DH" at bounding box center [457, 106] width 149 height 36
drag, startPoint x: 432, startPoint y: 105, endPoint x: 322, endPoint y: 57, distance: 119.3
click at [432, 105] on div "Maryna Demchenko Crew rating 5 14.1km 4/5 30" at bounding box center [457, 97] width 149 height 18
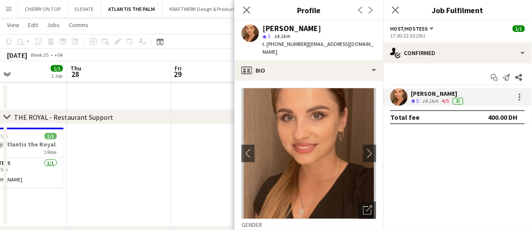
drag, startPoint x: 77, startPoint y: 182, endPoint x: 133, endPoint y: 170, distance: 57.2
click at [77, 182] on app-date-cell at bounding box center [119, 175] width 105 height 103
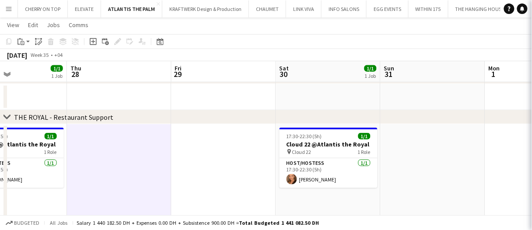
drag, startPoint x: 139, startPoint y: 167, endPoint x: 109, endPoint y: 164, distance: 30.4
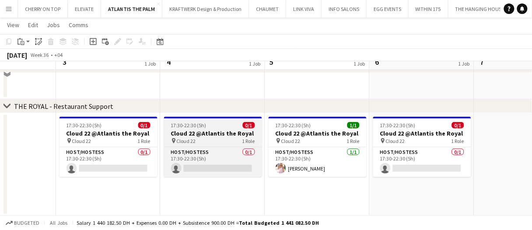
scroll to position [173, 0]
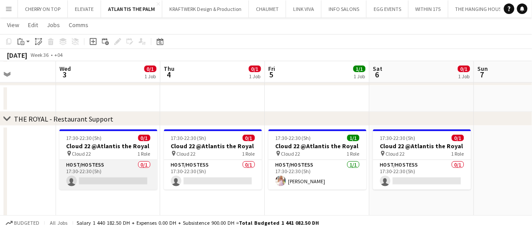
click at [85, 177] on app-card-role "Host/Hostess 0/1 17:30-22:30 (5h) single-neutral-actions" at bounding box center [109, 175] width 98 height 30
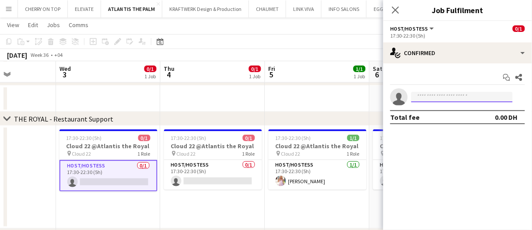
click at [459, 98] on input at bounding box center [462, 97] width 102 height 11
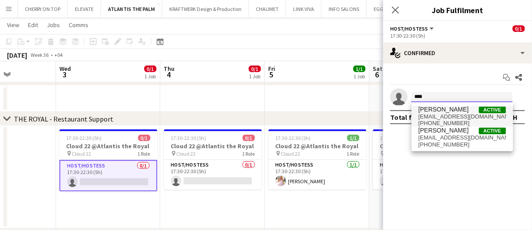
type input "****"
click at [455, 112] on span "Maryna Demchenko" at bounding box center [444, 109] width 50 height 7
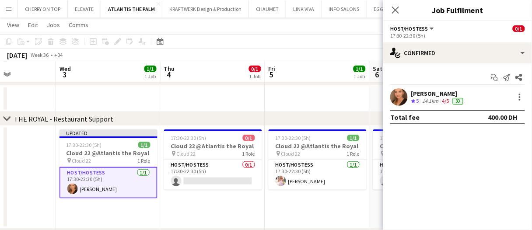
click at [361, 92] on app-date-cell at bounding box center [317, 99] width 105 height 26
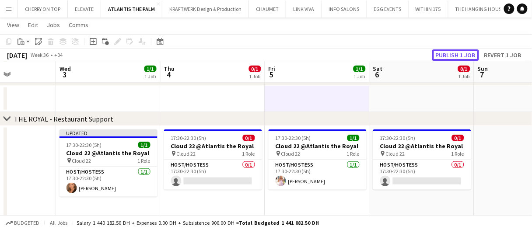
click at [452, 52] on button "Publish 1 job" at bounding box center [455, 54] width 47 height 11
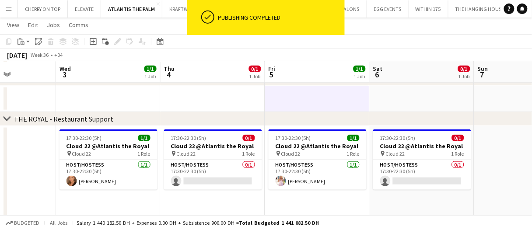
drag, startPoint x: 369, startPoint y: 105, endPoint x: 316, endPoint y: 109, distance: 53.5
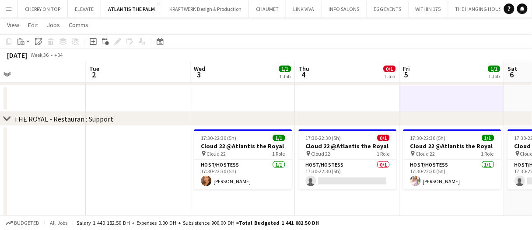
scroll to position [0, 403]
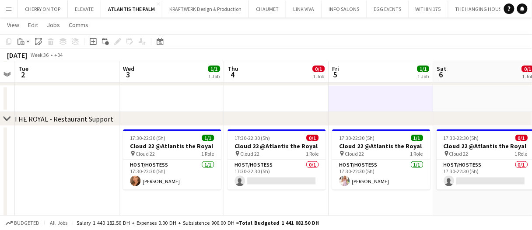
drag, startPoint x: 300, startPoint y: 102, endPoint x: 325, endPoint y: 95, distance: 26.2
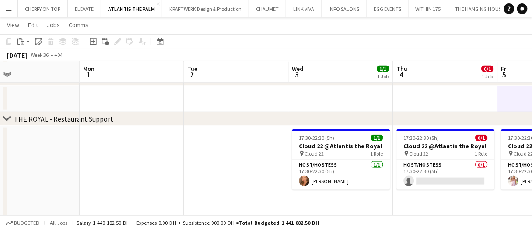
scroll to position [0, 252]
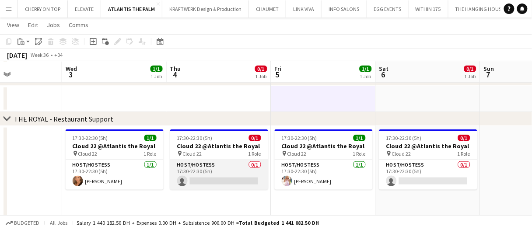
drag, startPoint x: 241, startPoint y: 162, endPoint x: 466, endPoint y: 169, distance: 225.4
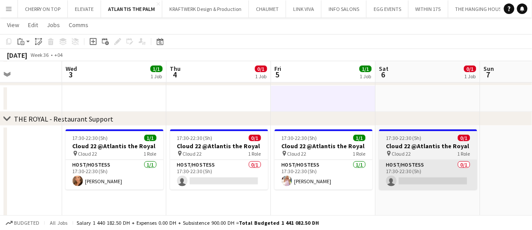
click at [241, 162] on app-card-role "Host/Hostess 0/1 17:30-22:30 (5h) single-neutral-actions" at bounding box center [219, 175] width 98 height 30
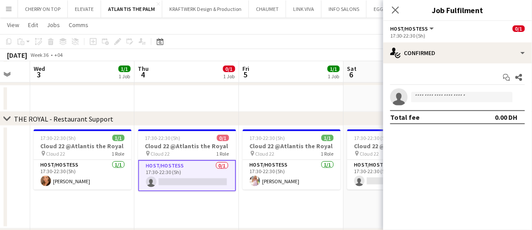
scroll to position [0, 302]
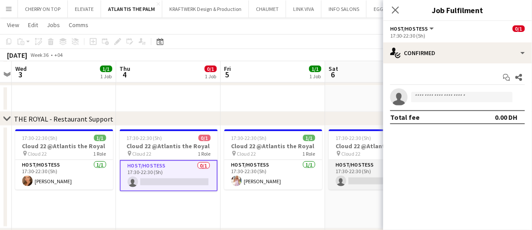
drag, startPoint x: 361, startPoint y: 166, endPoint x: 364, endPoint y: 162, distance: 5.0
click at [361, 166] on app-card-role "Host/Hostess 0/1 17:30-22:30 (5h) single-neutral-actions" at bounding box center [378, 175] width 98 height 30
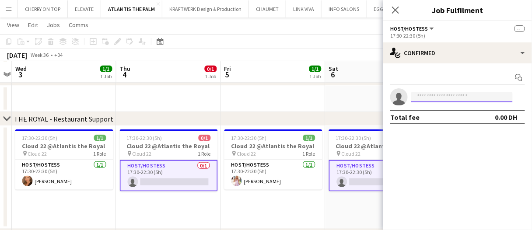
click at [445, 98] on input at bounding box center [462, 97] width 102 height 11
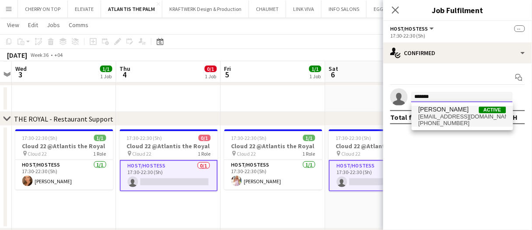
type input "*******"
click at [427, 115] on span "akmaral.satzhanova@mail.ru" at bounding box center [463, 116] width 88 height 7
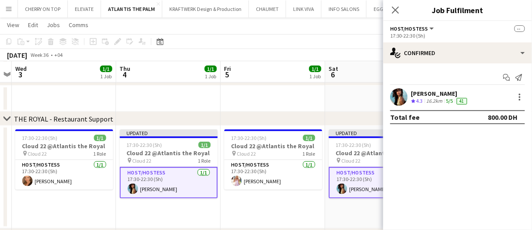
click at [356, 94] on app-date-cell at bounding box center [378, 99] width 105 height 26
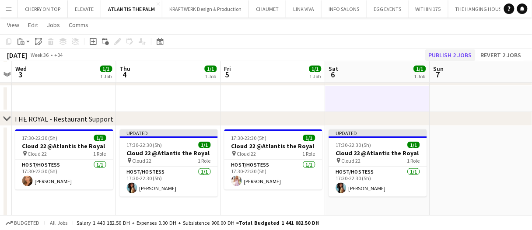
drag, startPoint x: 438, startPoint y: 65, endPoint x: 445, endPoint y: 56, distance: 11.0
click at [438, 65] on span "Sun" at bounding box center [439, 69] width 11 height 8
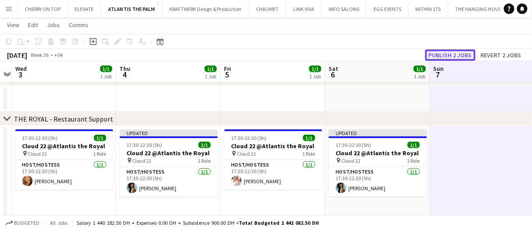
click at [447, 52] on button "Publish 2 jobs" at bounding box center [450, 54] width 50 height 11
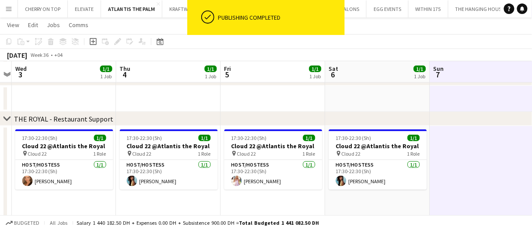
drag, startPoint x: 400, startPoint y: 94, endPoint x: 340, endPoint y: 102, distance: 61.0
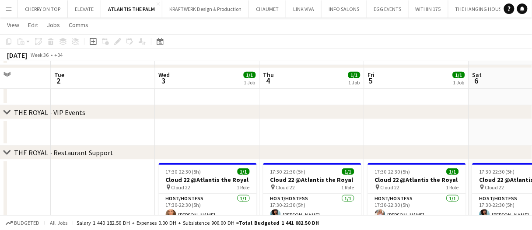
scroll to position [130, 0]
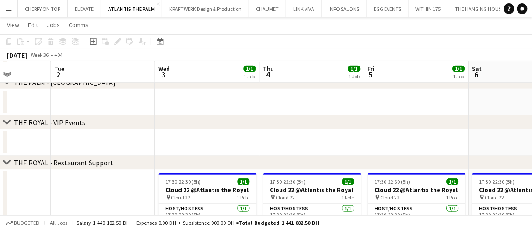
drag, startPoint x: 368, startPoint y: 141, endPoint x: 321, endPoint y: 146, distance: 47.1
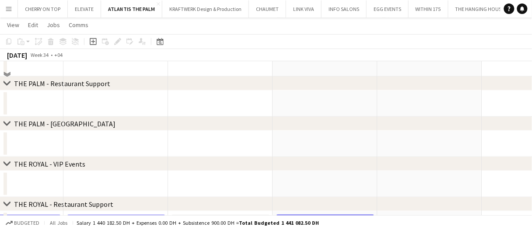
scroll to position [0, 0]
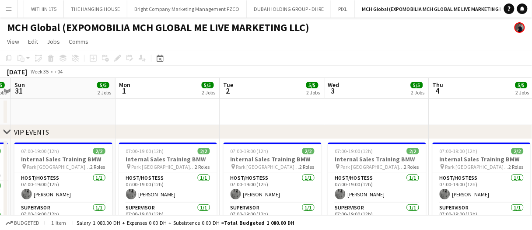
drag, startPoint x: 259, startPoint y: 111, endPoint x: 229, endPoint y: 116, distance: 31.1
